Goal: Task Accomplishment & Management: Manage account settings

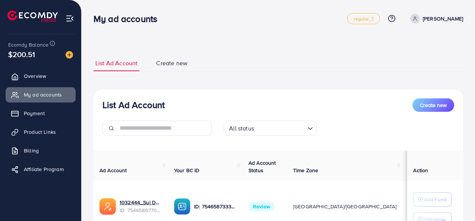
scroll to position [66, 0]
click at [0, 201] on div "Ecomdy Balance $200.51 Overview My ad accounts Payment Product Links Billing Af…" at bounding box center [41, 110] width 82 height 221
click at [114, 71] on link "List Ad Account" at bounding box center [117, 63] width 46 height 16
